Goal: Task Accomplishment & Management: Manage account settings

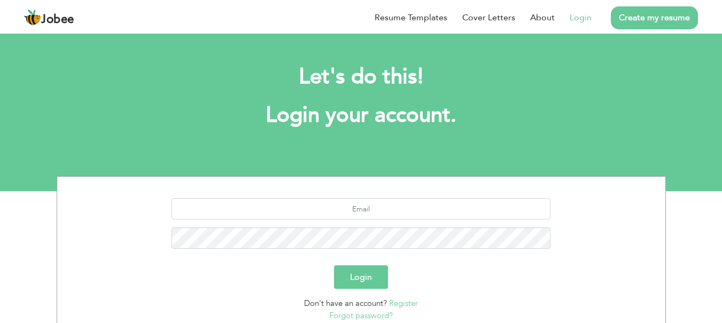
scroll to position [21, 0]
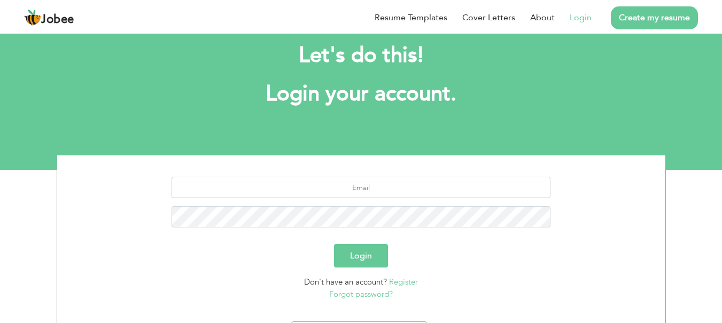
click at [577, 17] on link "Login" at bounding box center [580, 17] width 22 height 13
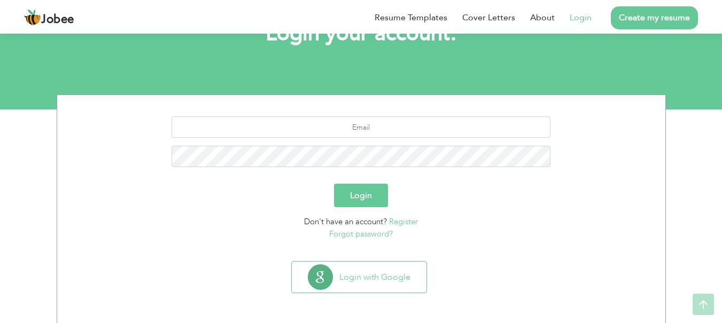
scroll to position [82, 0]
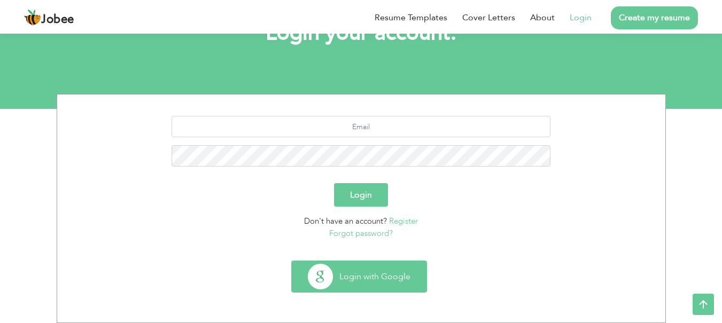
click at [367, 281] on button "Login with Google" at bounding box center [359, 276] width 135 height 31
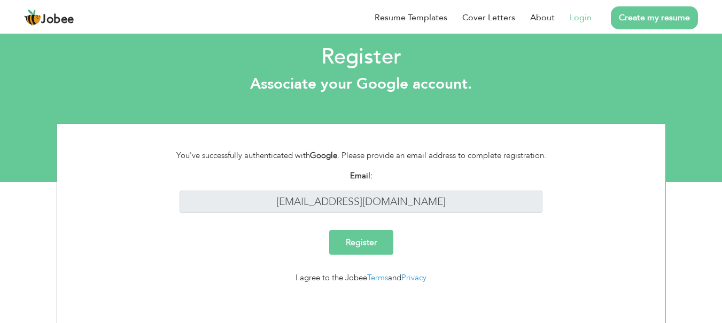
scroll to position [13, 0]
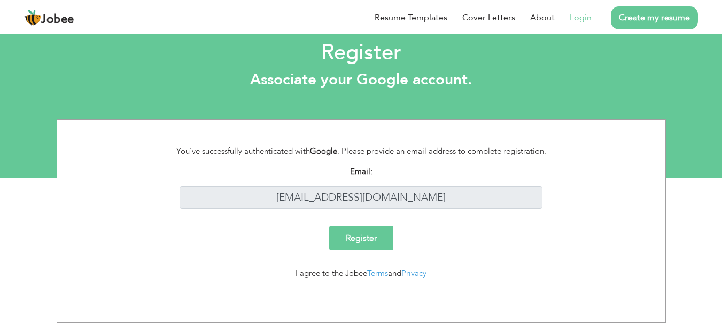
click at [380, 239] on input "Register" at bounding box center [361, 238] width 64 height 25
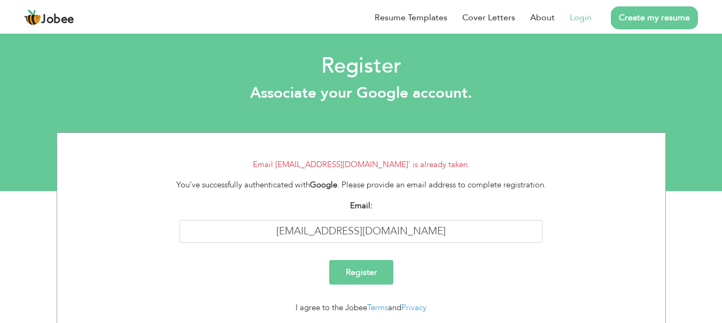
click at [582, 14] on link "Login" at bounding box center [580, 17] width 22 height 13
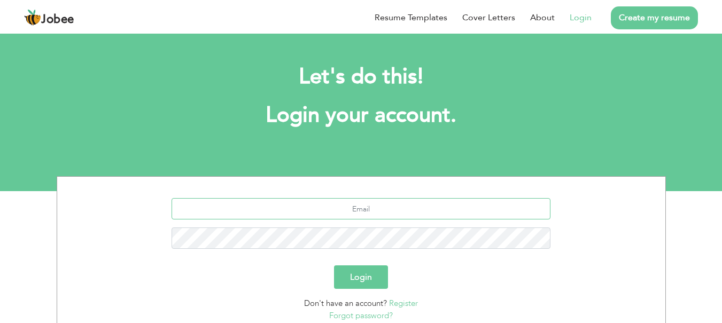
click at [375, 209] on input "text" at bounding box center [360, 208] width 379 height 21
type input "[EMAIL_ADDRESS][DOMAIN_NAME]"
click at [359, 272] on button "Login" at bounding box center [361, 277] width 54 height 24
